Goal: Information Seeking & Learning: Find specific fact

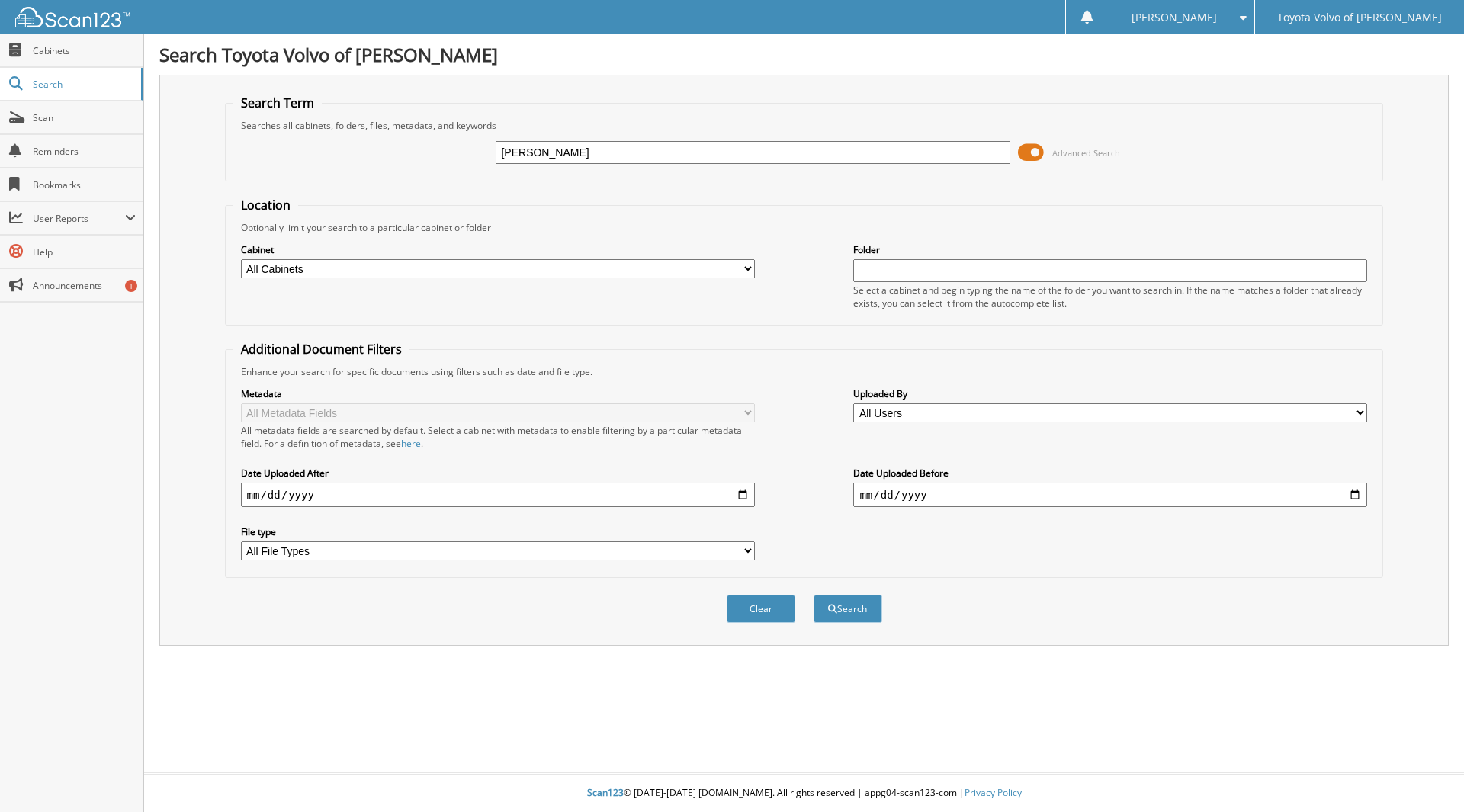
type input "freeman"
click at [814, 594] on button "Search" at bounding box center [848, 608] width 69 height 28
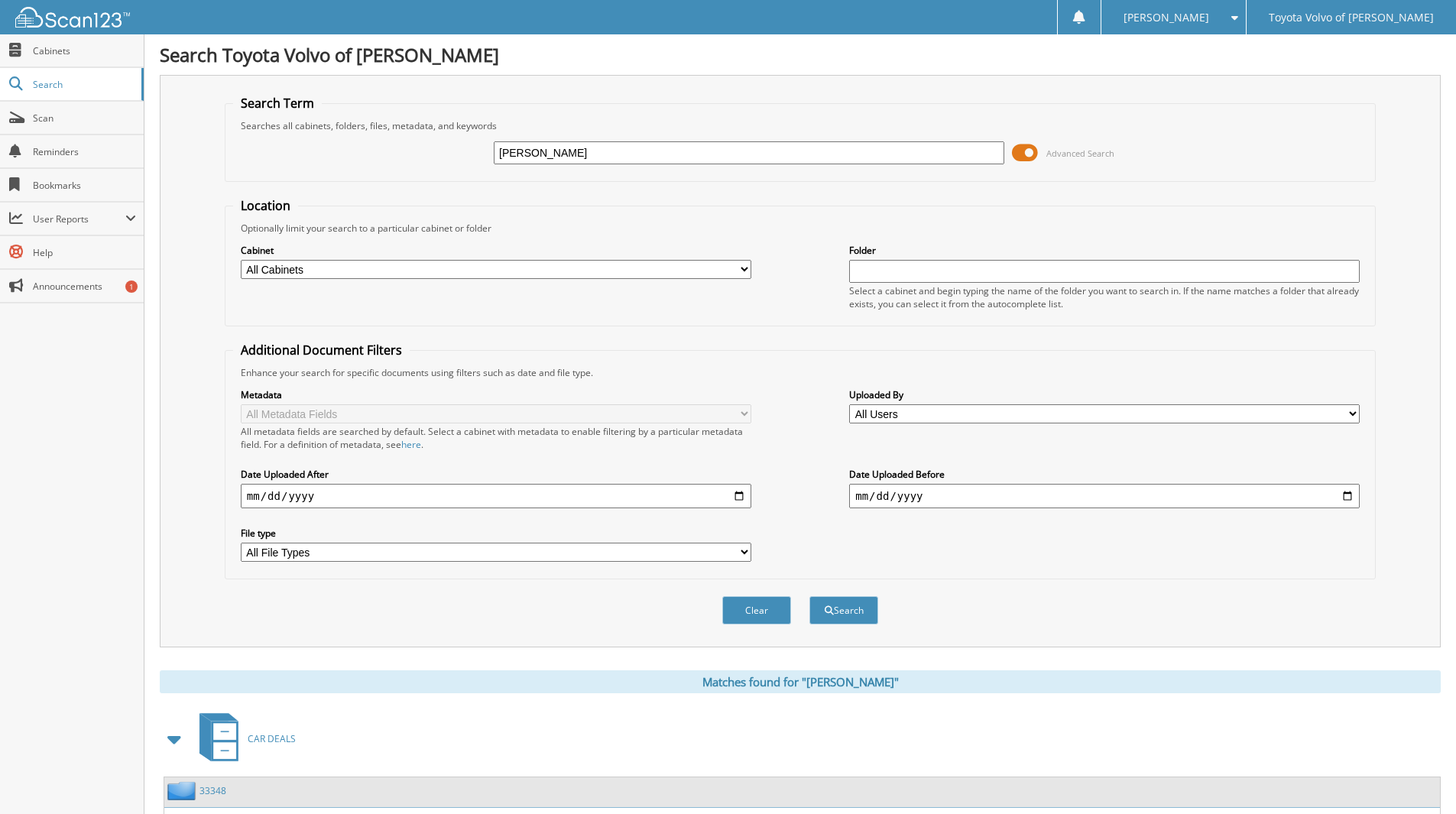
click at [561, 161] on input "[PERSON_NAME]" at bounding box center [749, 153] width 511 height 23
type input "[PERSON_NAME];g"
click at [809, 596] on button "Search" at bounding box center [844, 610] width 69 height 28
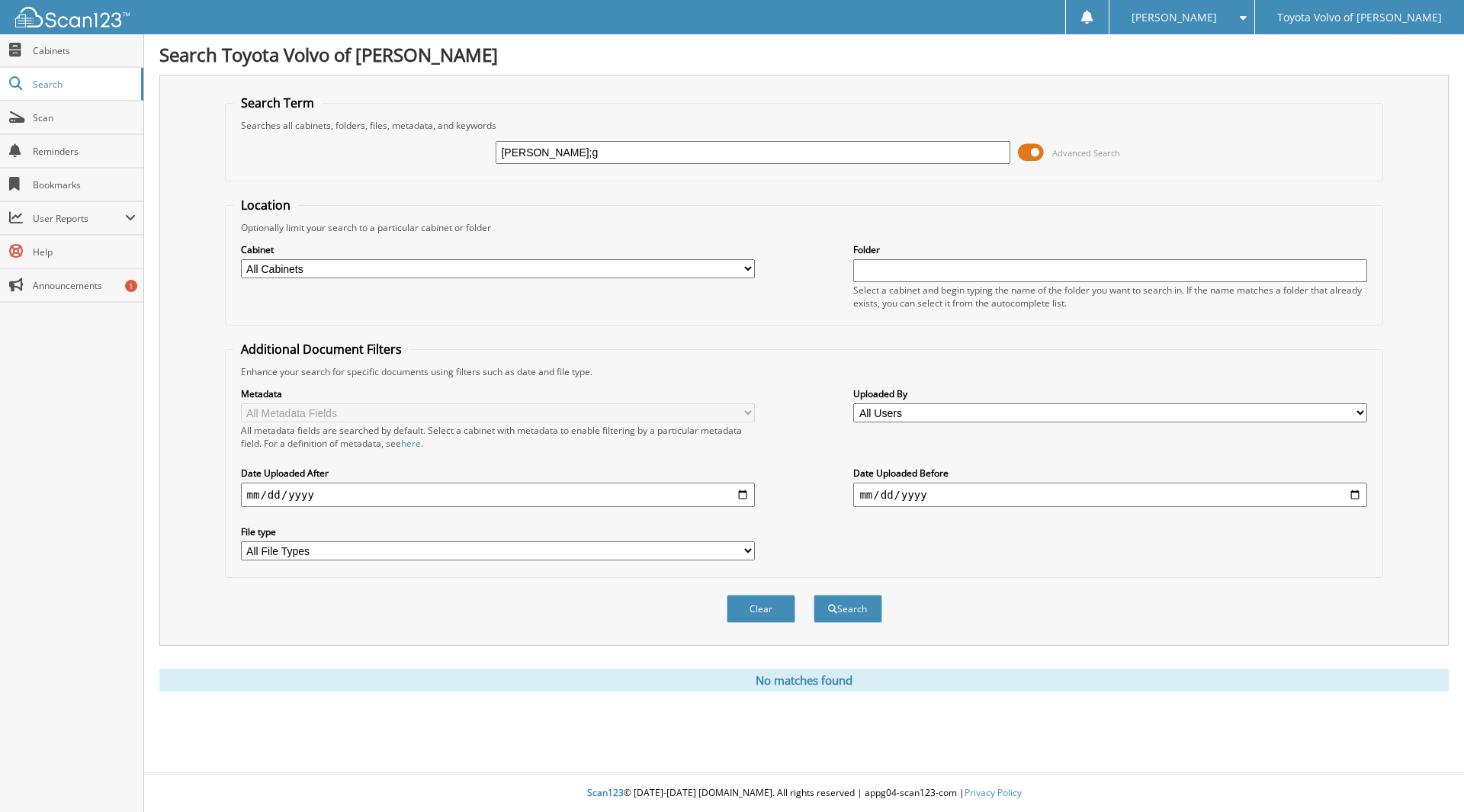
click at [549, 151] on input "[PERSON_NAME];g" at bounding box center [752, 152] width 514 height 23
type input "[PERSON_NAME];[PERSON_NAME]"
click at [814, 594] on button "Search" at bounding box center [848, 608] width 69 height 28
drag, startPoint x: 588, startPoint y: 151, endPoint x: 273, endPoint y: 151, distance: 315.0
click at [273, 151] on div "freeman;garett Advanced Search" at bounding box center [804, 152] width 1142 height 41
